Goal: Task Accomplishment & Management: Use online tool/utility

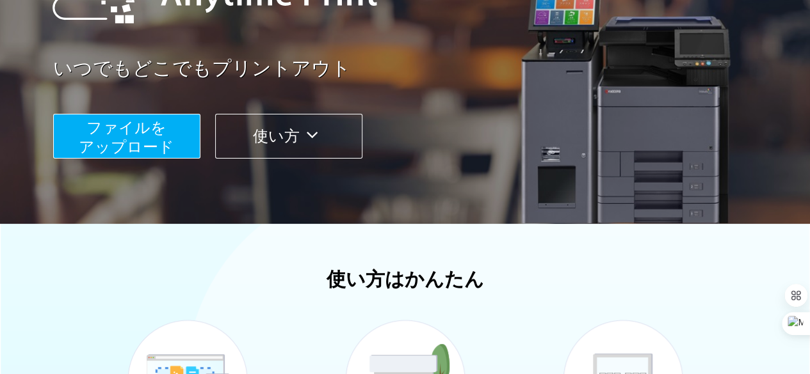
click at [139, 146] on span "ファイルを ​​アップロード" at bounding box center [126, 137] width 95 height 36
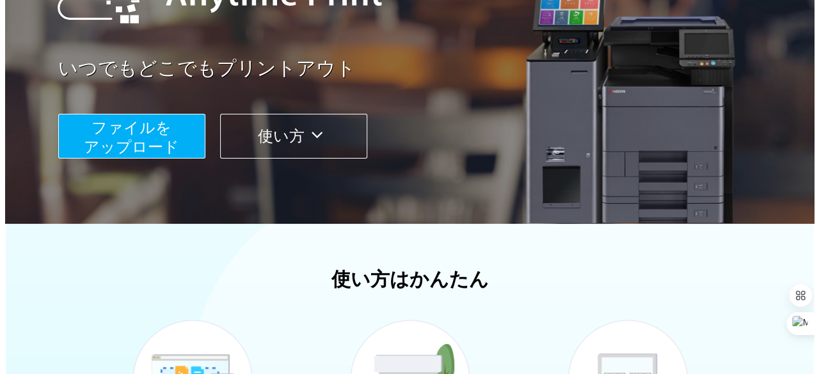
scroll to position [161, 0]
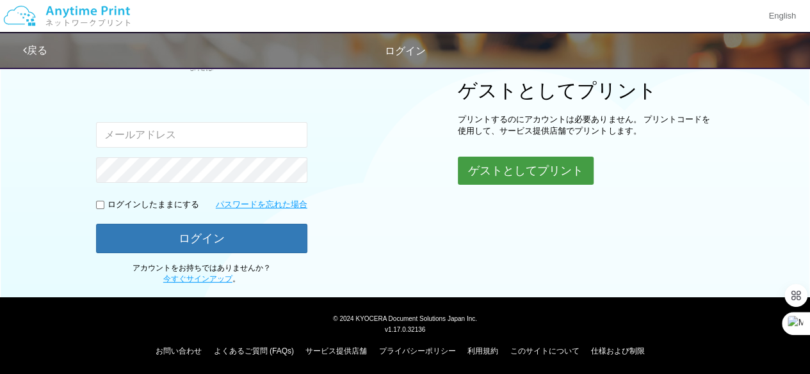
click at [500, 170] on button "ゲストとしてプリント" at bounding box center [526, 171] width 136 height 28
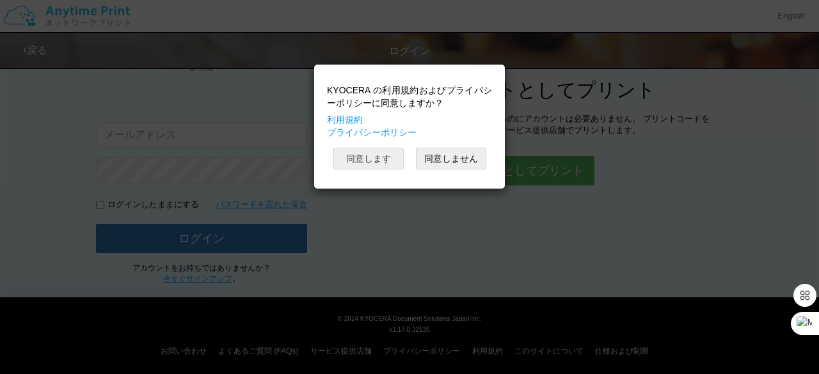
click at [366, 154] on button "同意します" at bounding box center [368, 159] width 70 height 22
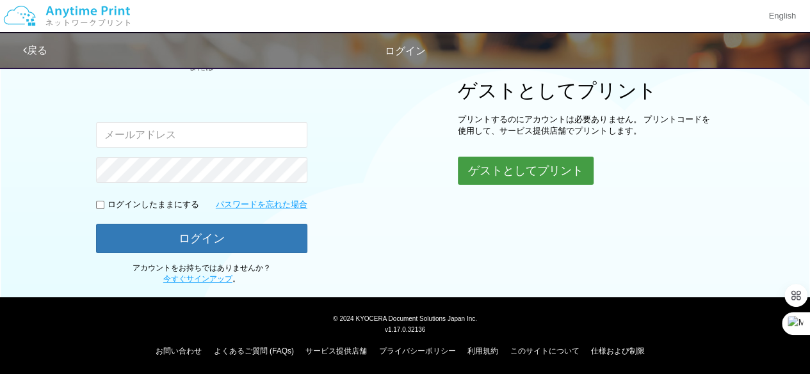
click at [516, 175] on button "ゲストとしてプリント" at bounding box center [526, 171] width 136 height 28
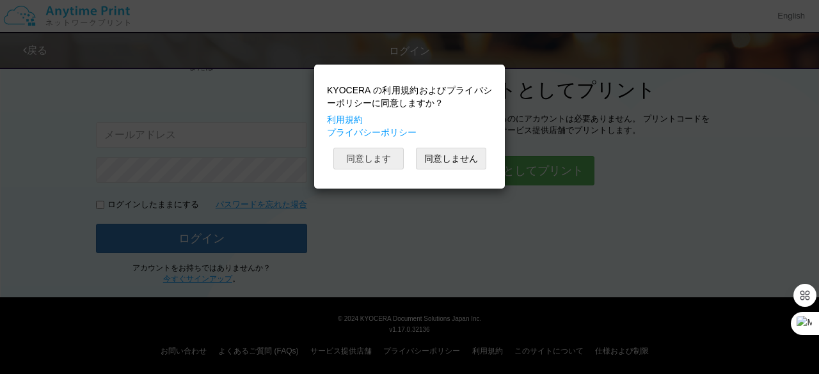
click at [381, 156] on button "同意します" at bounding box center [368, 159] width 70 height 22
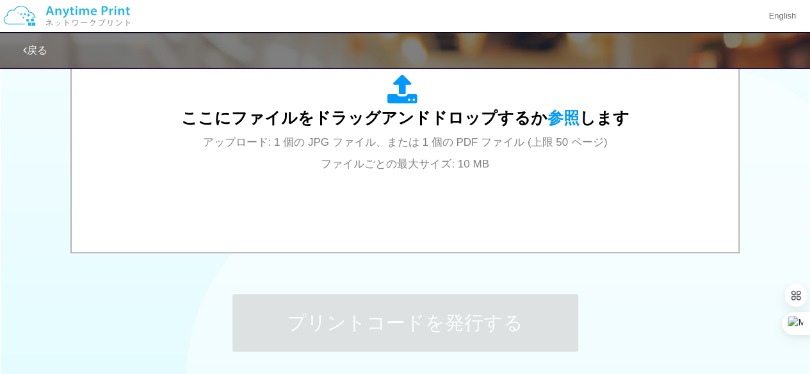
scroll to position [406, 0]
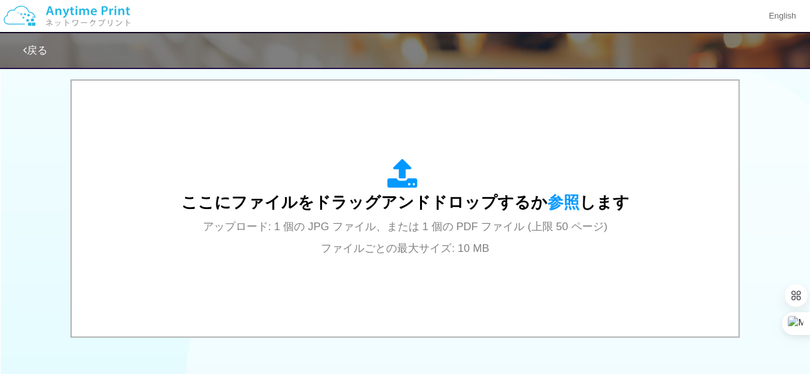
click at [376, 184] on div "ここにファイルをドラッグアンドドロップするか 参照 します アップロード: 1 個の JPG ファイル、または 1 個の PDF ファイル (上限 50 ペー…" at bounding box center [405, 209] width 448 height 100
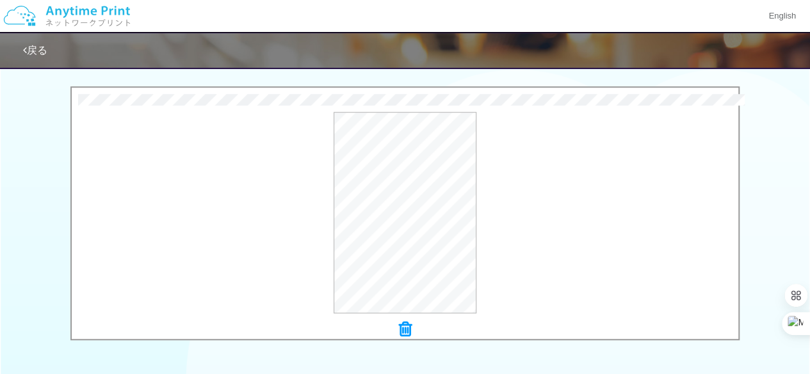
scroll to position [278, 0]
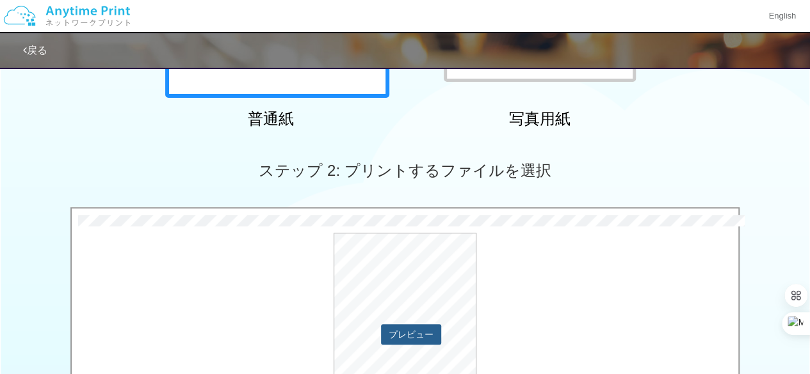
click at [404, 330] on button "プレビュー" at bounding box center [411, 334] width 60 height 20
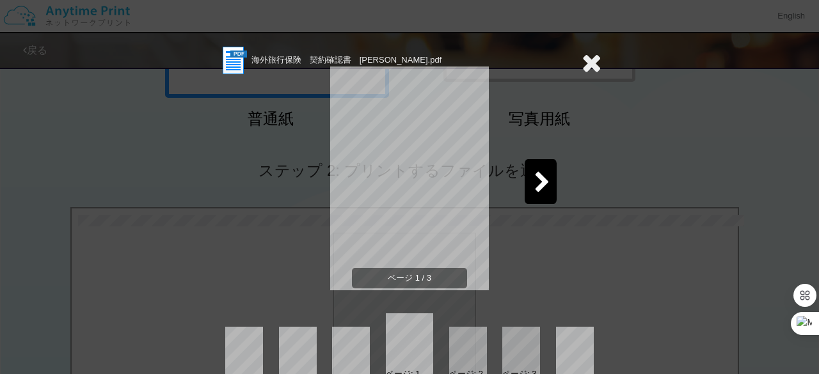
click at [544, 173] on icon at bounding box center [542, 183] width 16 height 22
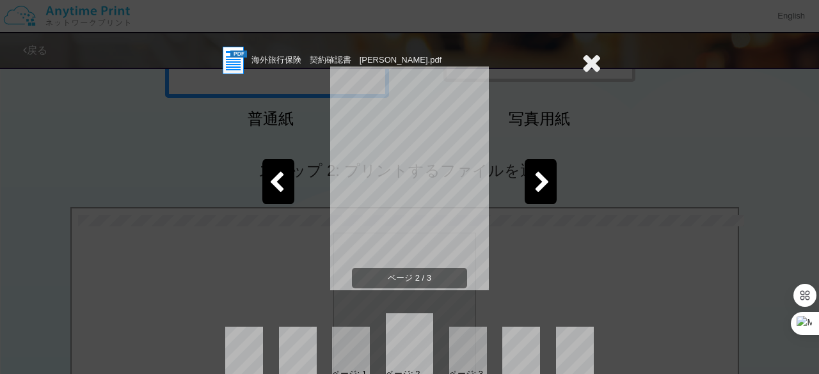
click at [544, 173] on icon at bounding box center [542, 183] width 16 height 22
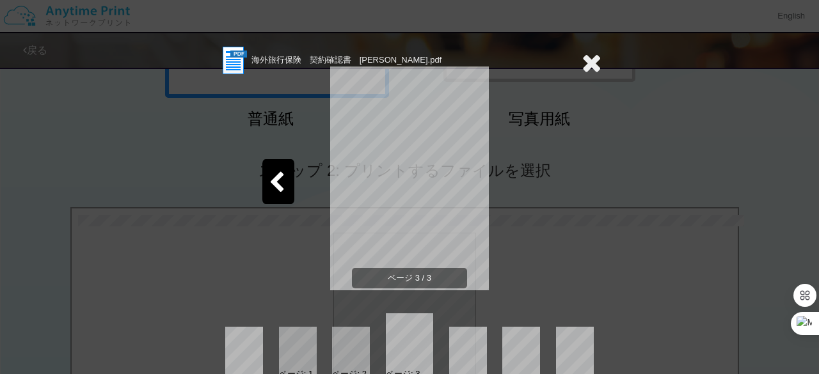
click at [582, 64] on icon at bounding box center [592, 63] width 20 height 26
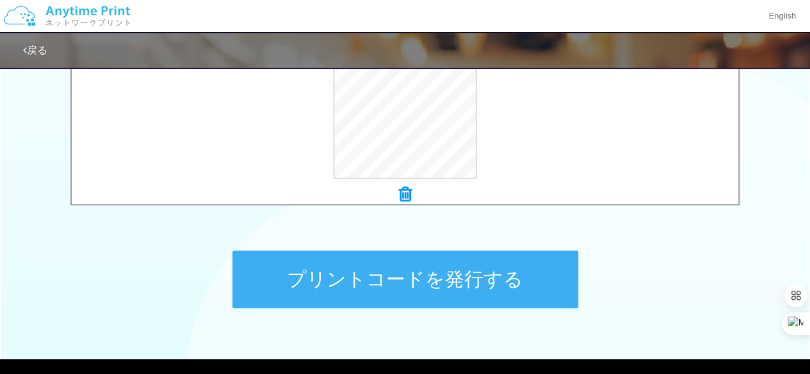
scroll to position [598, 0]
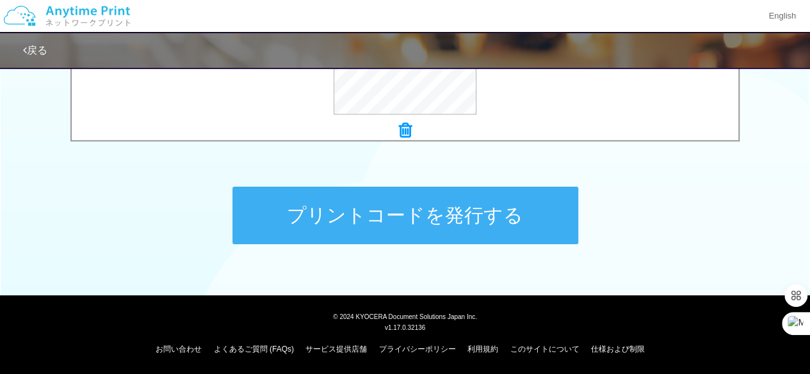
click at [513, 207] on button "プリントコードを発行する" at bounding box center [405, 216] width 346 height 58
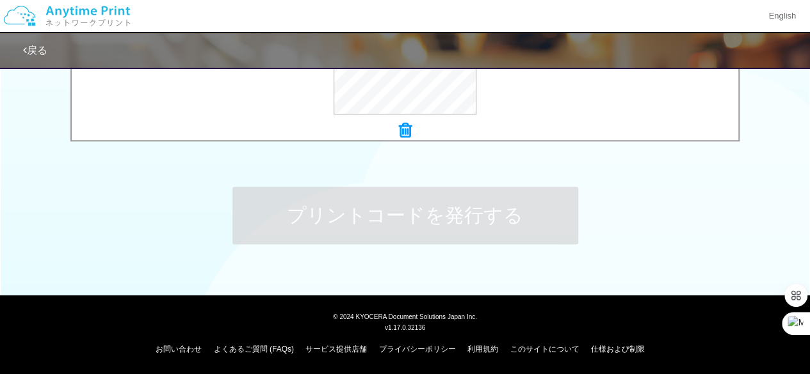
scroll to position [0, 0]
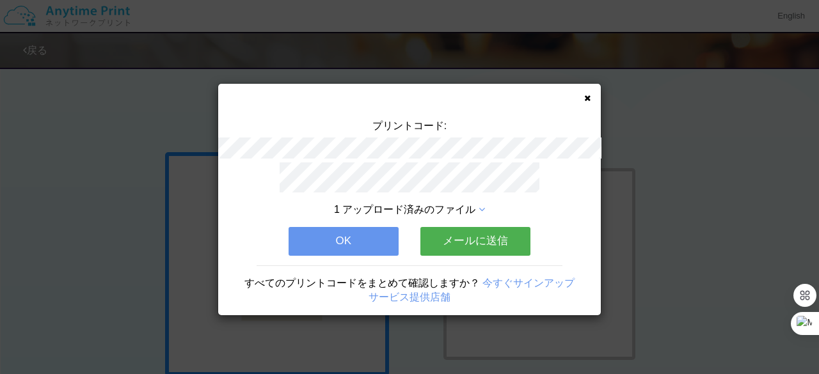
click at [433, 235] on button "メールに送信" at bounding box center [475, 241] width 110 height 28
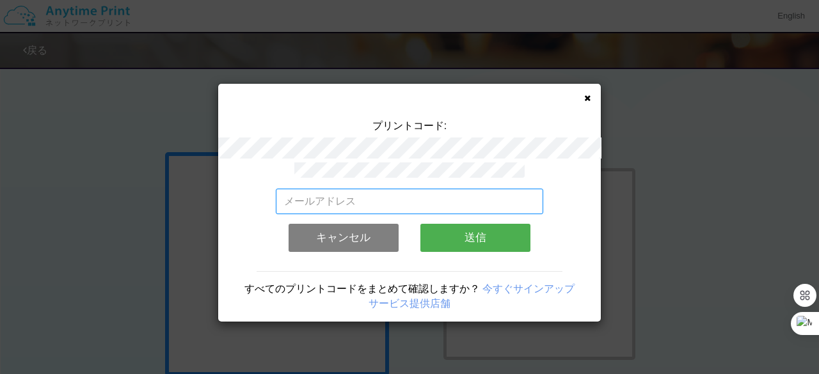
click at [404, 195] on input "email" at bounding box center [410, 202] width 268 height 26
type input "[EMAIL_ADDRESS][DOMAIN_NAME]"
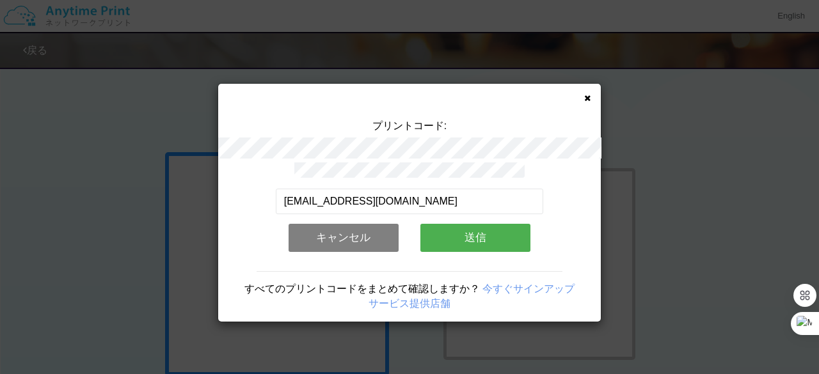
click at [449, 234] on button "送信" at bounding box center [475, 238] width 110 height 28
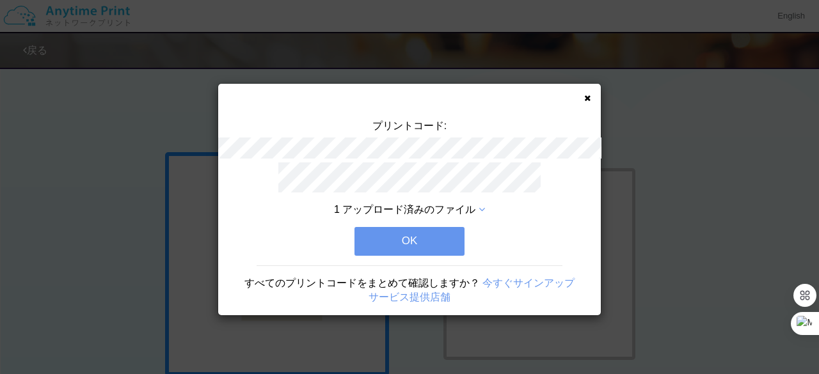
click at [443, 232] on button "OK" at bounding box center [410, 241] width 110 height 28
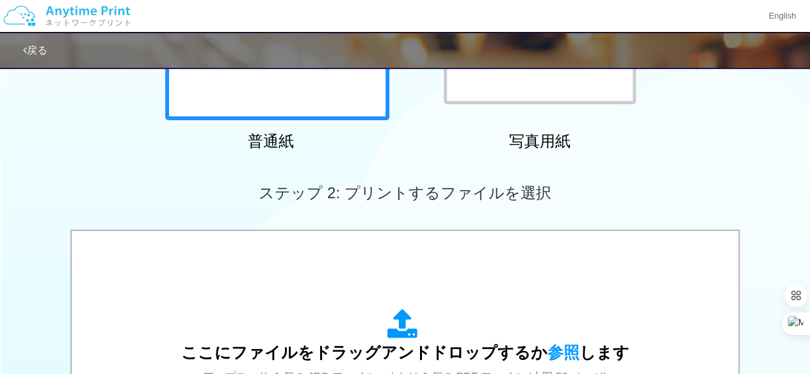
scroll to position [448, 0]
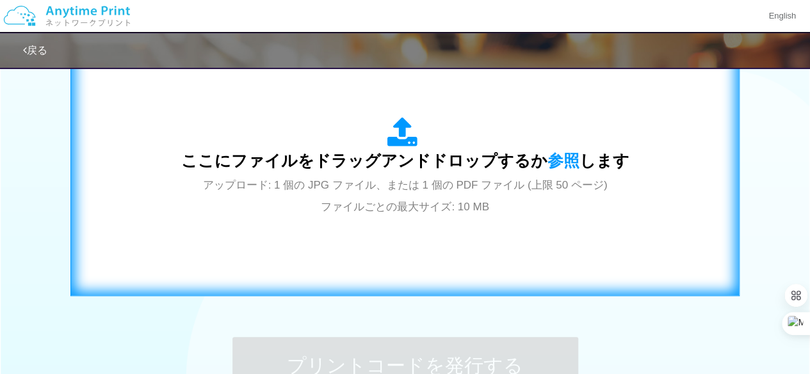
click at [424, 159] on span "ここにファイルをドラッグアンドドロップするか 参照 します" at bounding box center [405, 161] width 448 height 18
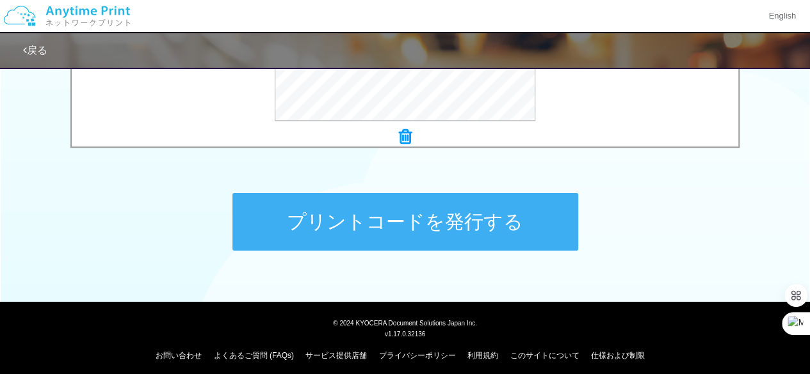
scroll to position [598, 0]
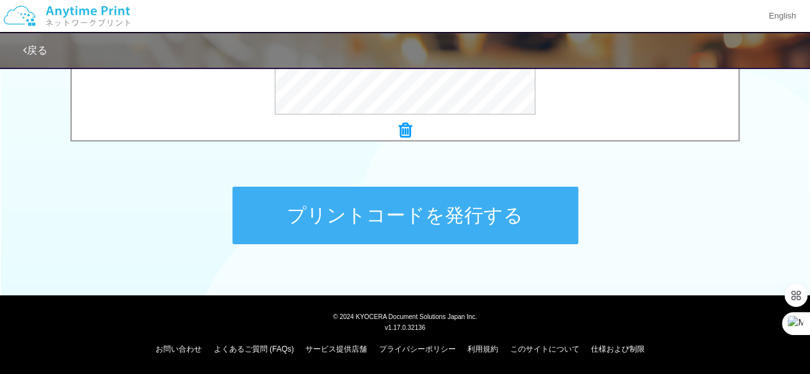
click at [456, 234] on button "プリントコードを発行する" at bounding box center [405, 216] width 346 height 58
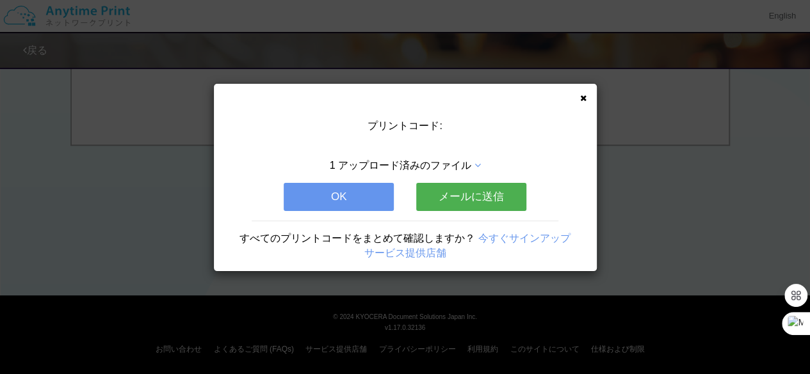
scroll to position [0, 0]
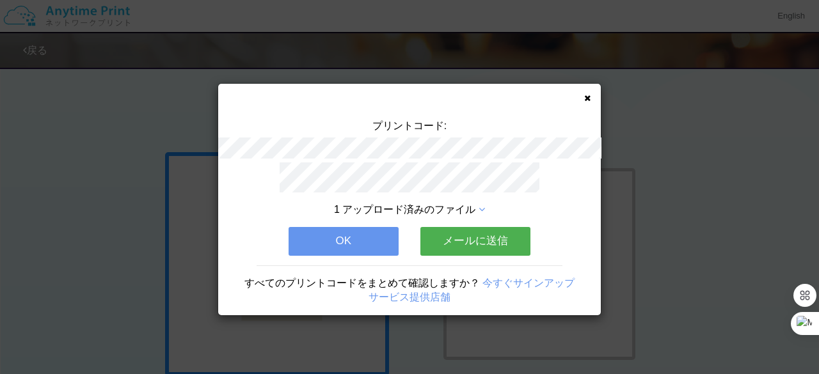
click at [456, 229] on button "メールに送信" at bounding box center [475, 241] width 110 height 28
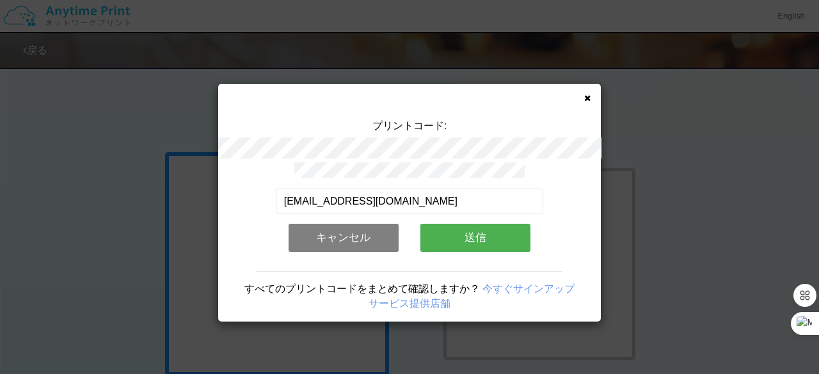
click at [453, 228] on button "送信" at bounding box center [475, 238] width 110 height 28
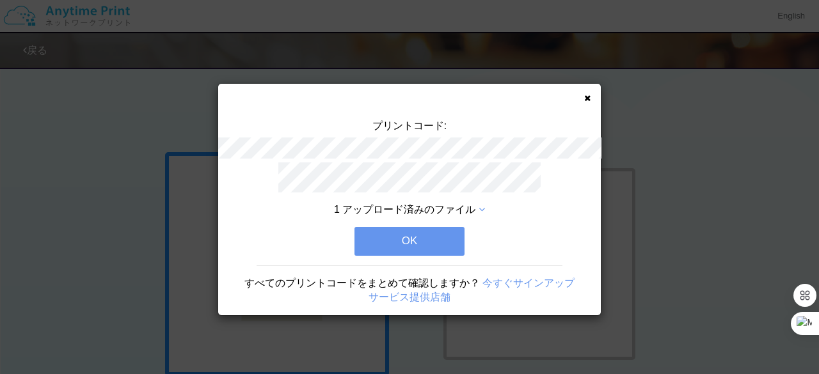
click at [430, 236] on button "OK" at bounding box center [410, 241] width 110 height 28
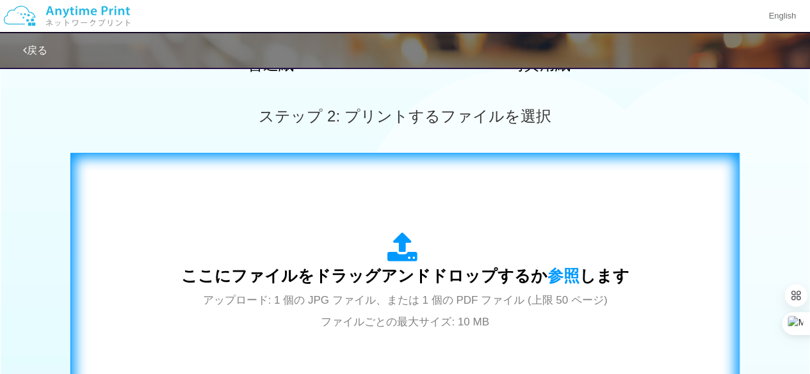
scroll to position [448, 0]
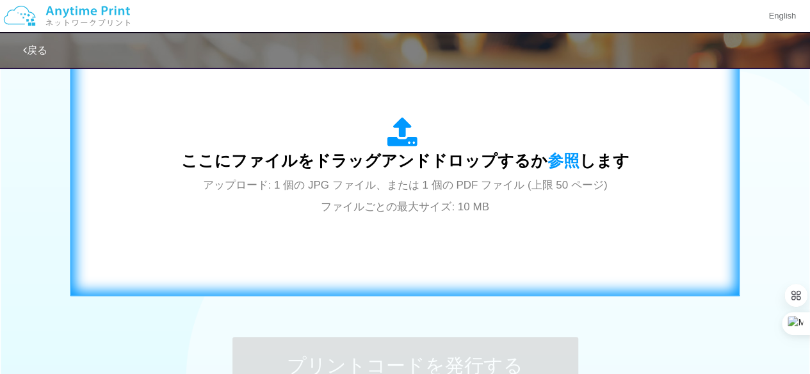
click at [383, 200] on span "アップロード: 1 個の JPG ファイル、または 1 個の PDF ファイル (上限 50 ページ) ファイルごとの最大サイズ: 10 MB" at bounding box center [405, 196] width 404 height 34
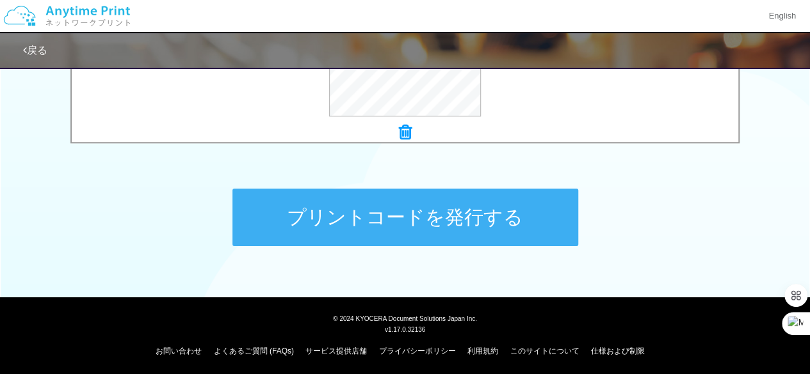
scroll to position [598, 0]
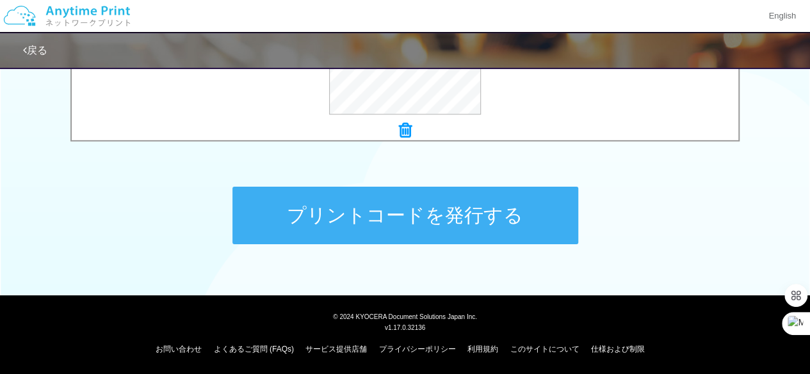
click at [390, 202] on button "プリントコードを発行する" at bounding box center [405, 216] width 346 height 58
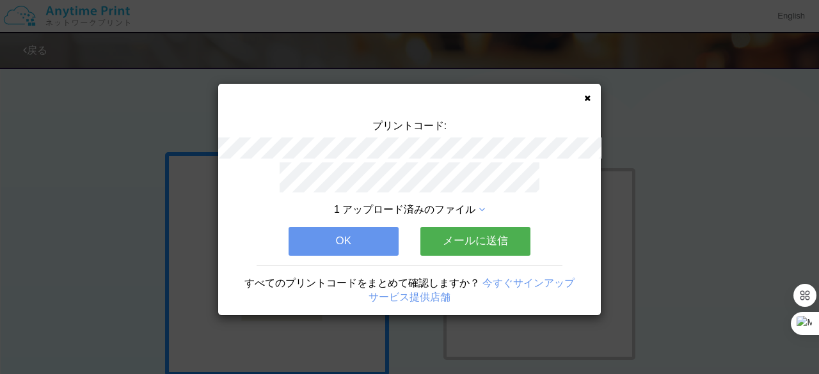
click at [479, 229] on button "メールに送信" at bounding box center [475, 241] width 110 height 28
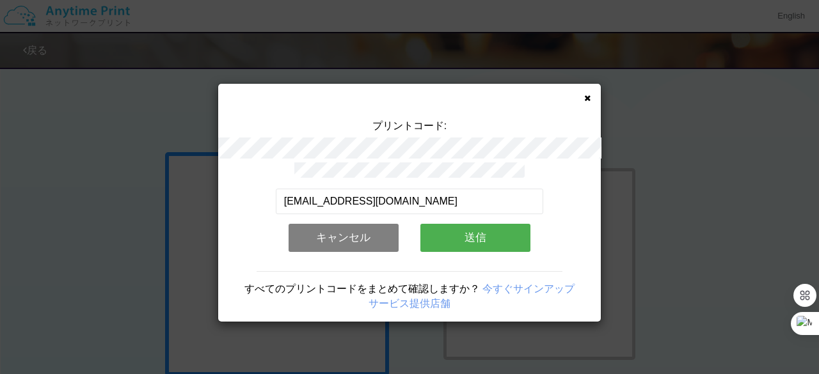
click at [457, 224] on button "送信" at bounding box center [475, 238] width 110 height 28
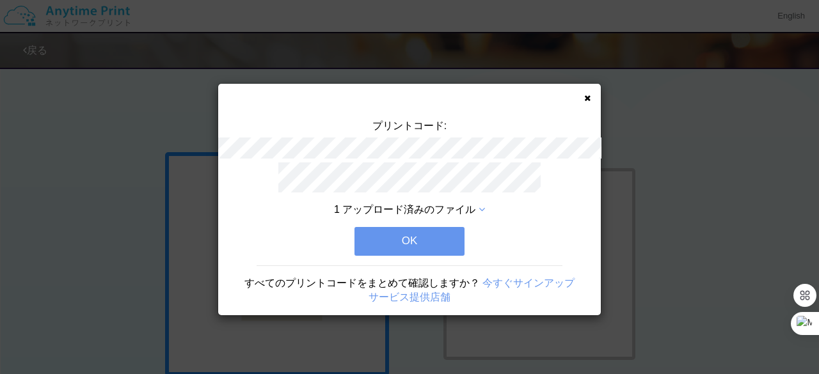
click at [416, 231] on button "OK" at bounding box center [410, 241] width 110 height 28
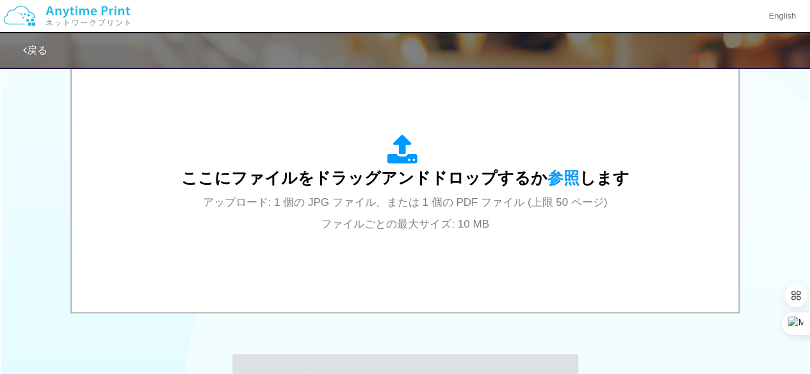
scroll to position [512, 0]
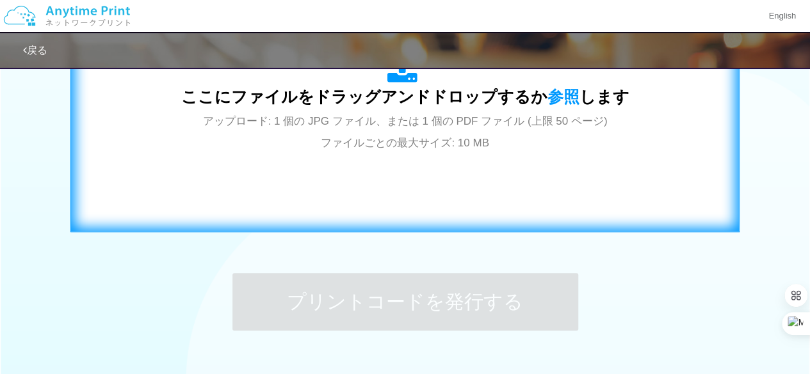
click at [410, 193] on div "ここにファイルをドラッグアンドドロップするか 参照 します アップロード: 1 個の JPG ファイル、または 1 個の PDF ファイル (上限 50 ペー…" at bounding box center [405, 103] width 642 height 232
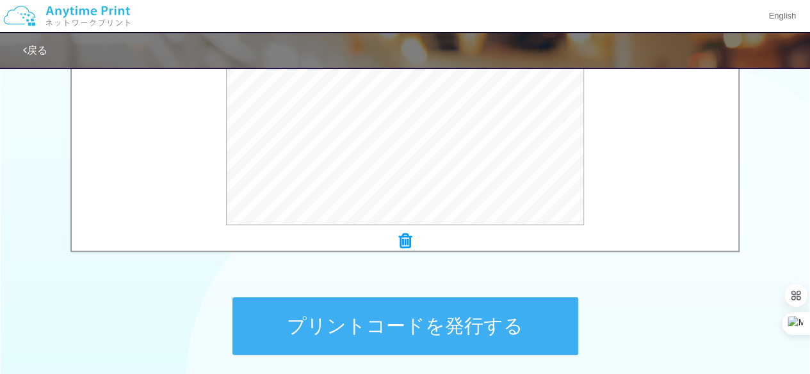
scroll to position [573, 0]
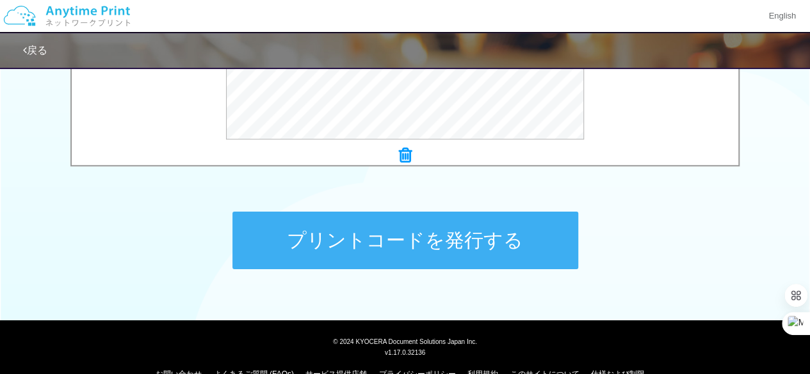
click at [457, 243] on button "プリントコードを発行する" at bounding box center [405, 241] width 346 height 58
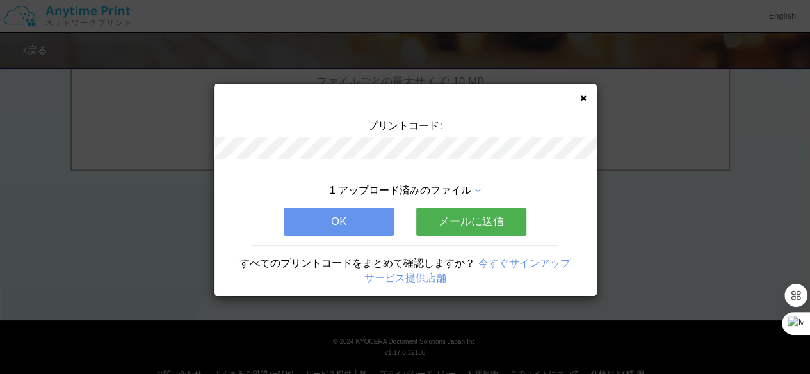
scroll to position [0, 0]
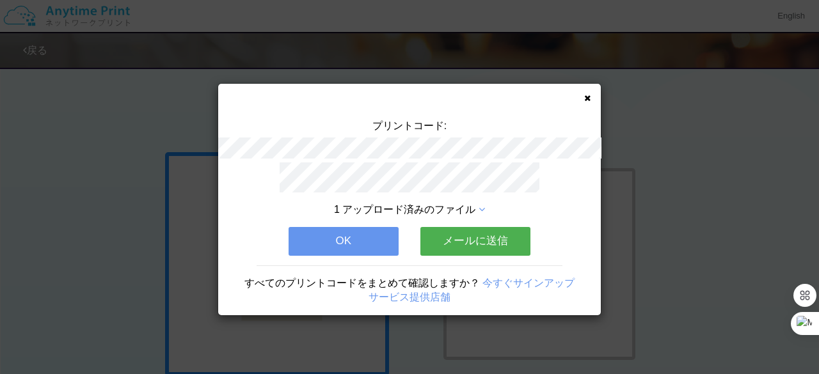
click at [459, 232] on button "メールに送信" at bounding box center [475, 241] width 110 height 28
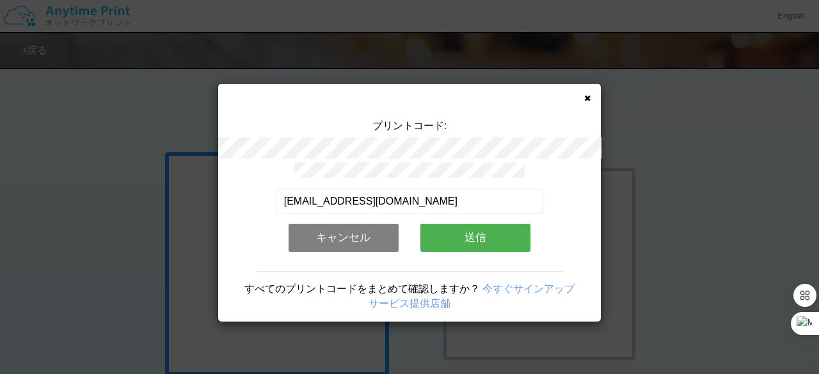
click at [454, 230] on button "送信" at bounding box center [475, 238] width 110 height 28
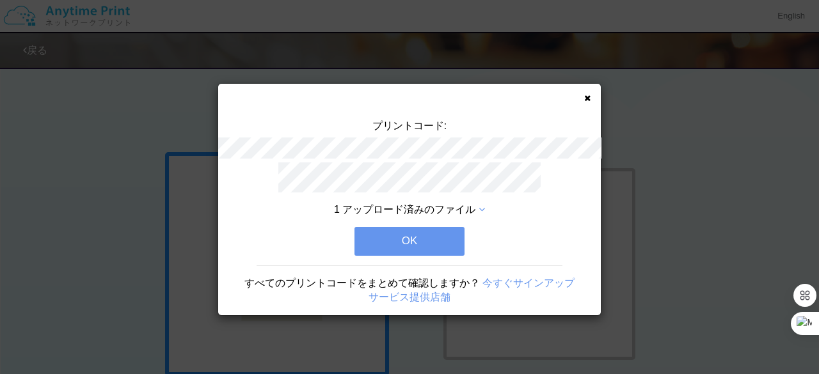
click at [454, 230] on button "OK" at bounding box center [410, 241] width 110 height 28
